Goal: Navigation & Orientation: Find specific page/section

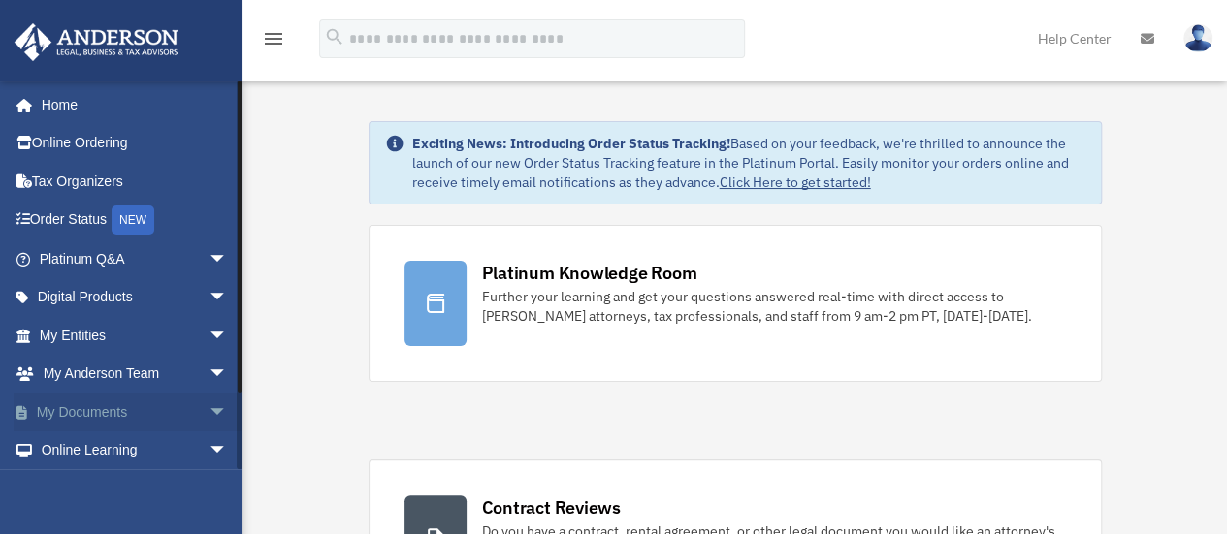
click at [209, 410] on span "arrow_drop_down" at bounding box center [228, 413] width 39 height 40
click at [209, 337] on span "arrow_drop_down" at bounding box center [228, 336] width 39 height 40
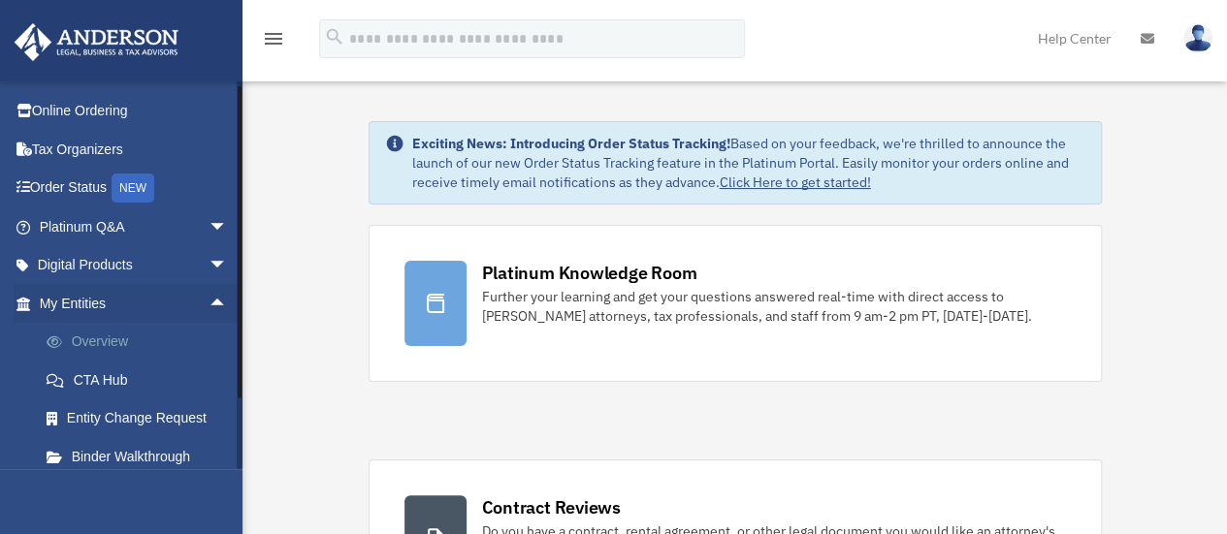
scroll to position [34, 0]
click at [107, 339] on link "Overview" at bounding box center [142, 340] width 230 height 39
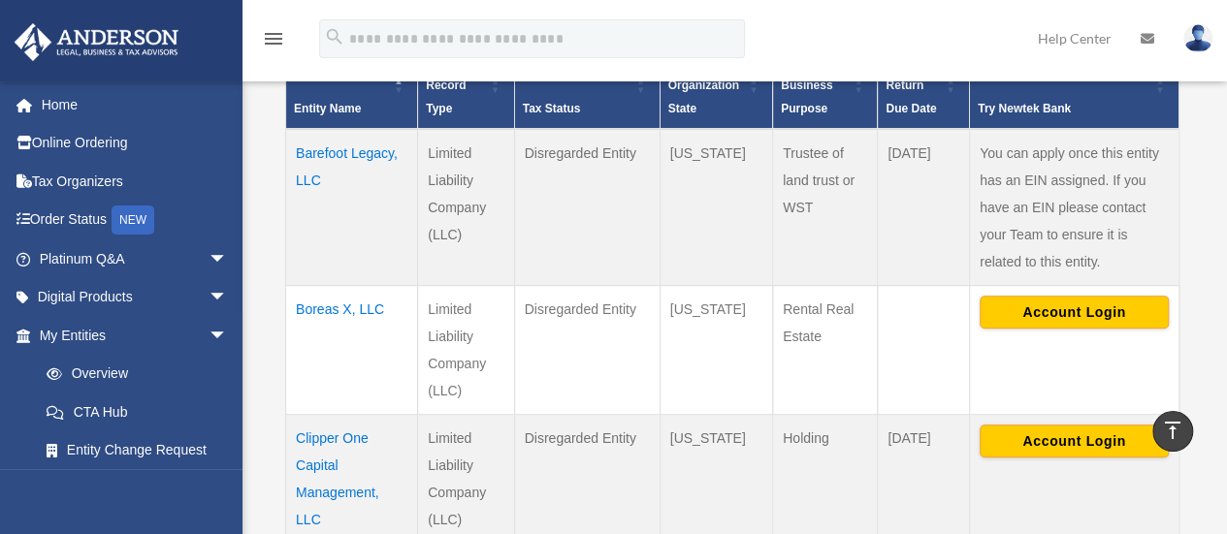
scroll to position [464, 0]
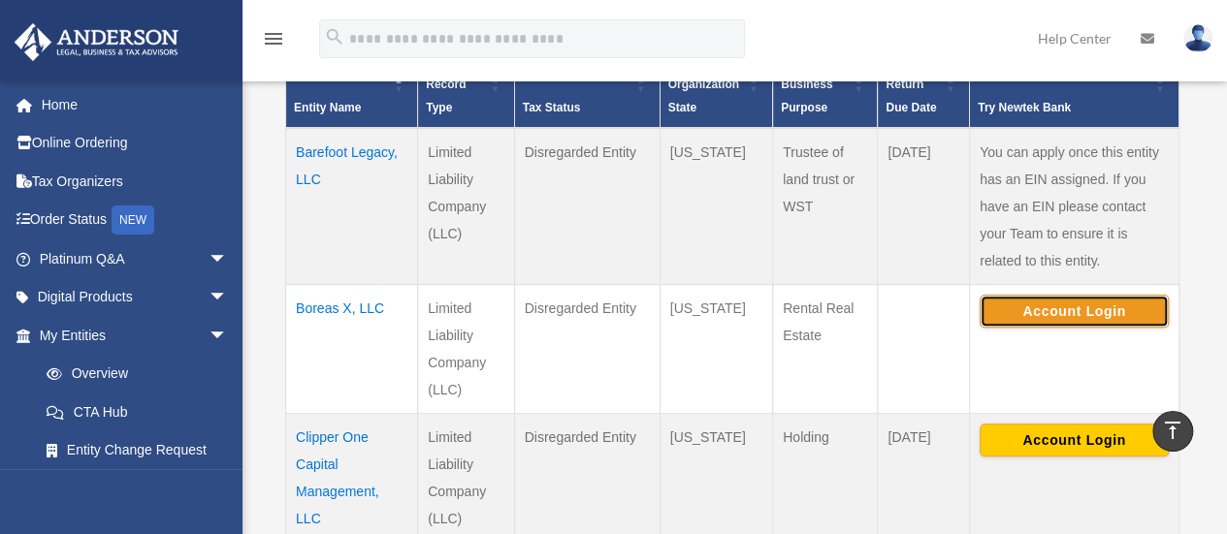
click at [1102, 308] on button "Account Login" at bounding box center [1074, 311] width 189 height 33
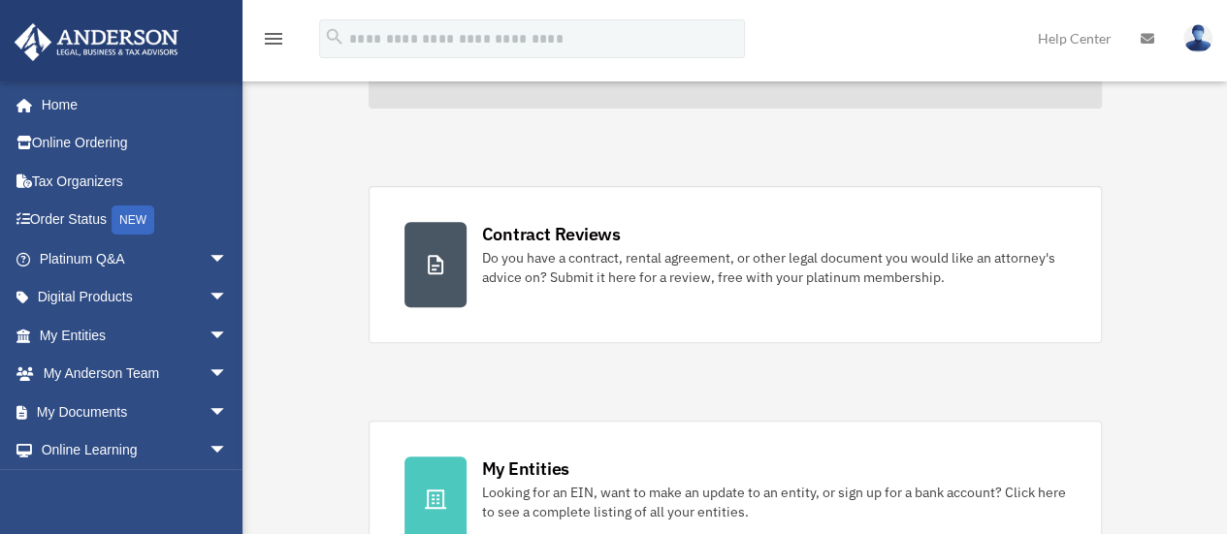
scroll to position [478, 0]
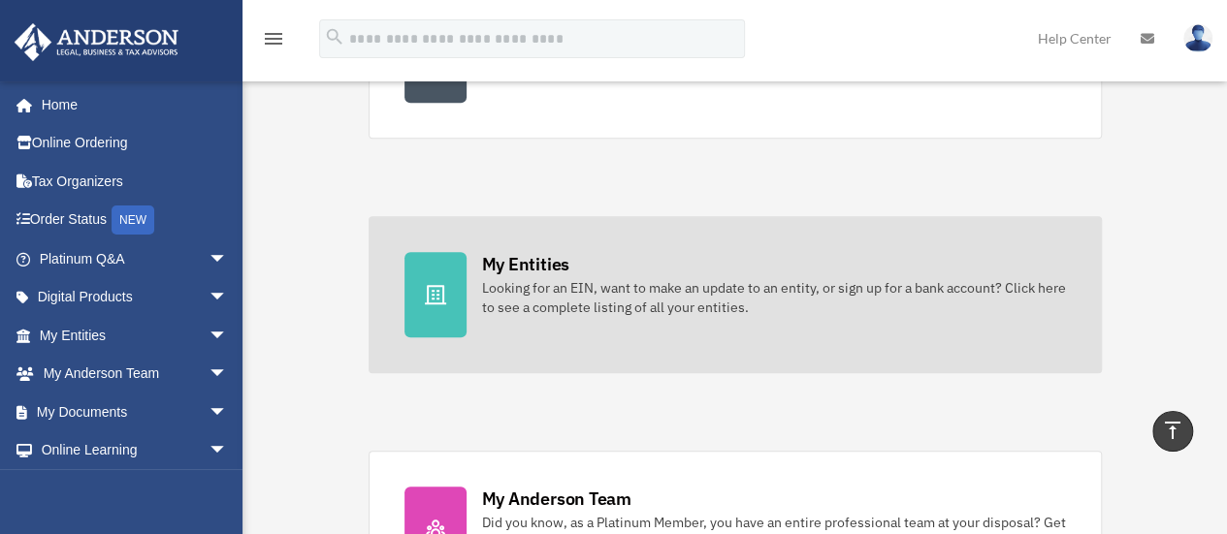
click at [661, 307] on div "Looking for an EIN, want to make an update to an entity, or sign up for a bank …" at bounding box center [774, 297] width 584 height 39
click at [630, 295] on div "Looking for an EIN, want to make an update to an entity, or sign up for a bank …" at bounding box center [774, 297] width 584 height 39
click at [438, 290] on icon at bounding box center [435, 294] width 23 height 23
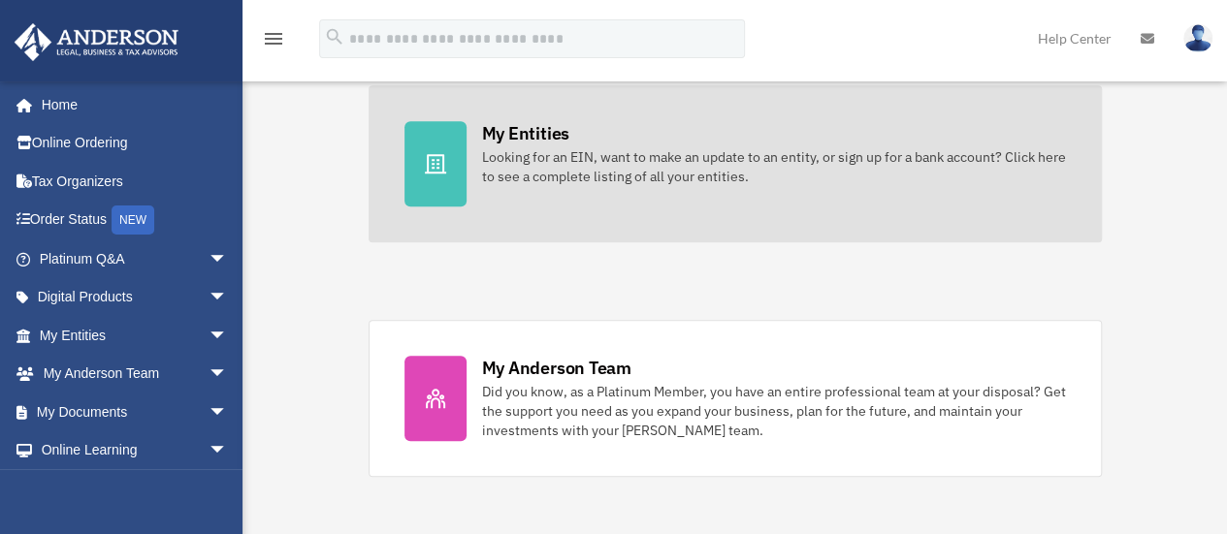
scroll to position [610, 0]
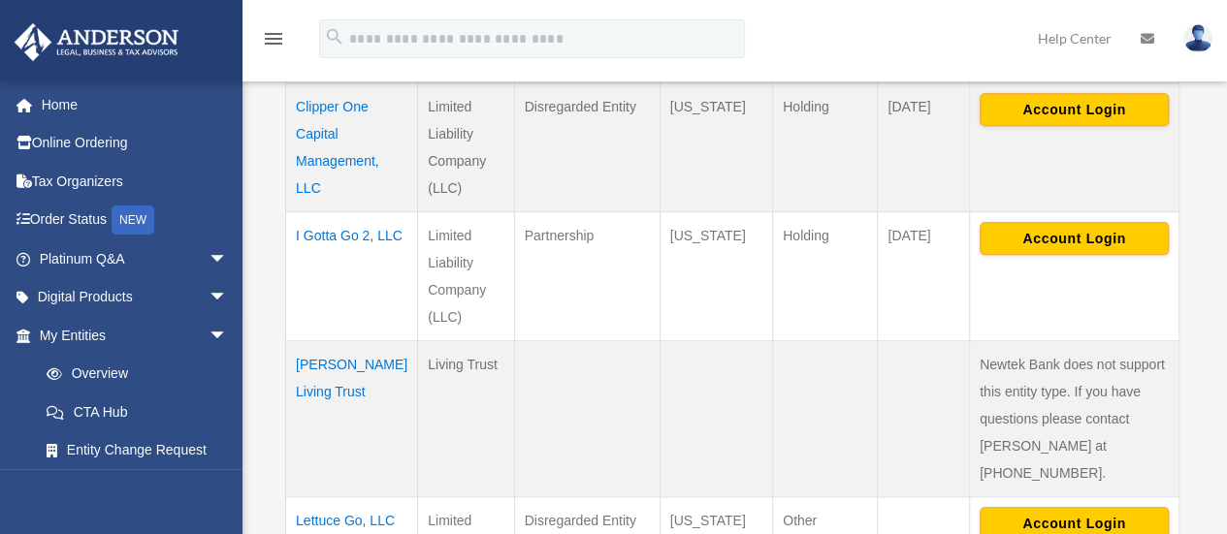
scroll to position [800, 0]
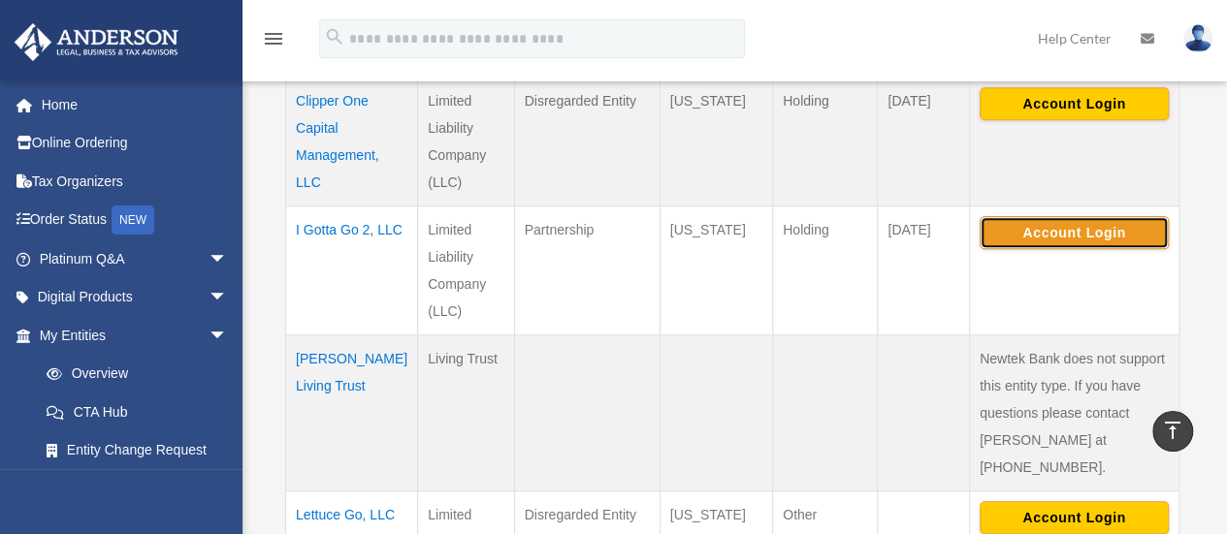
click at [1040, 240] on button "Account Login" at bounding box center [1074, 232] width 189 height 33
